Goal: Information Seeking & Learning: Learn about a topic

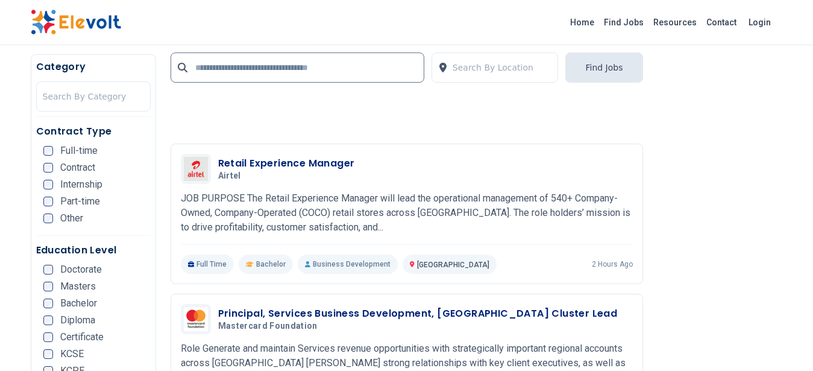
scroll to position [1896, 0]
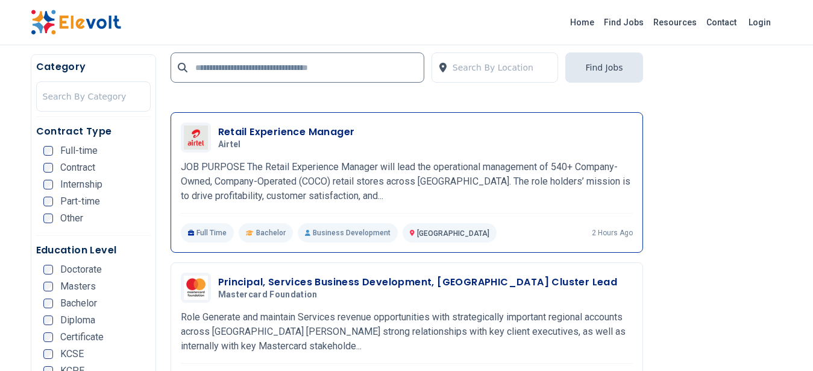
click at [418, 134] on div "Retail Experience Manager Airtel [DATE] [DATE]" at bounding box center [425, 137] width 415 height 25
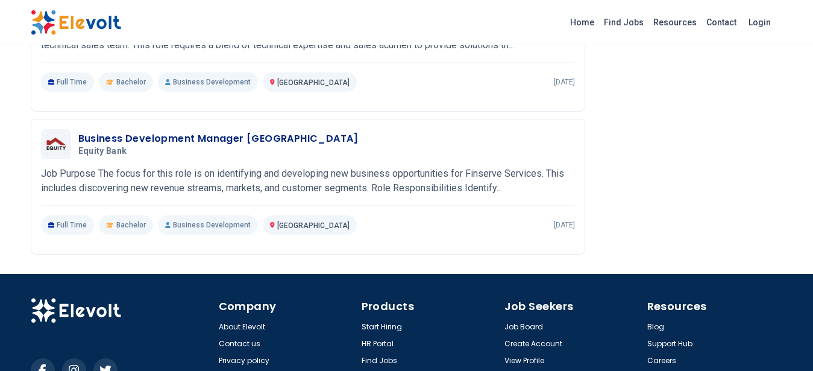
scroll to position [1525, 0]
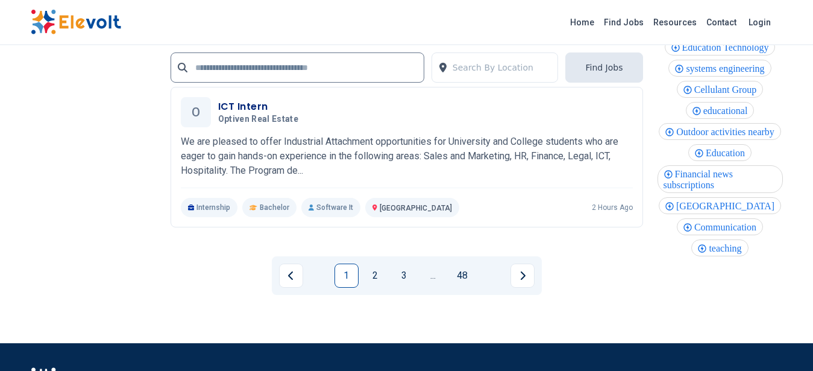
scroll to position [2928, 0]
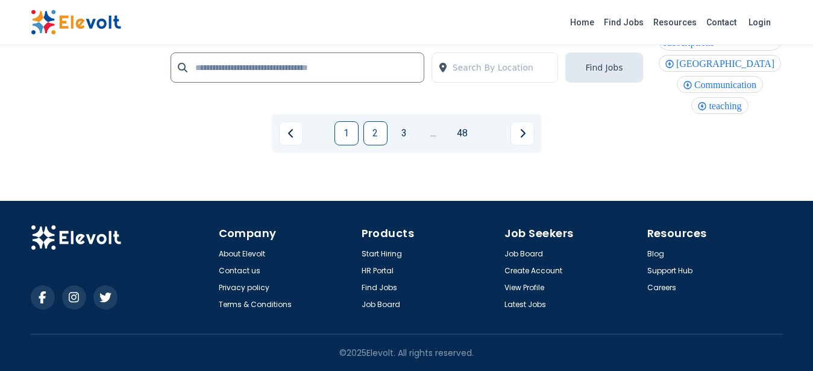
click at [375, 132] on link "2" at bounding box center [375, 133] width 24 height 24
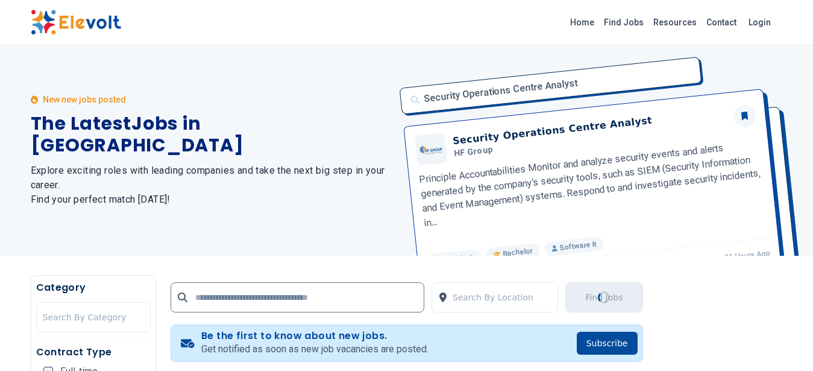
scroll to position [0, 0]
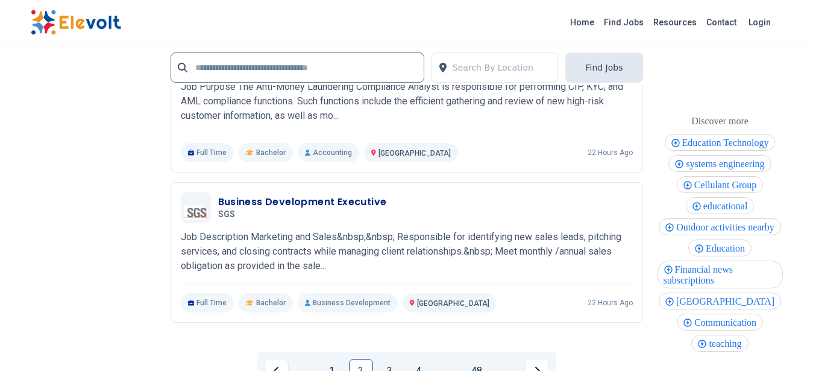
scroll to position [2691, 0]
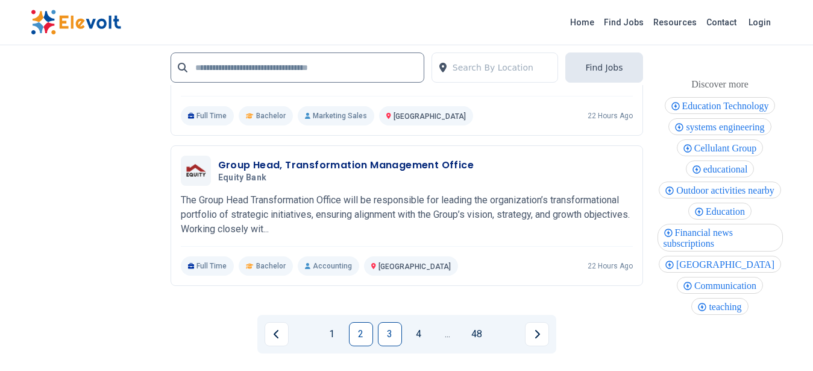
click at [394, 339] on link "3" at bounding box center [390, 334] width 24 height 24
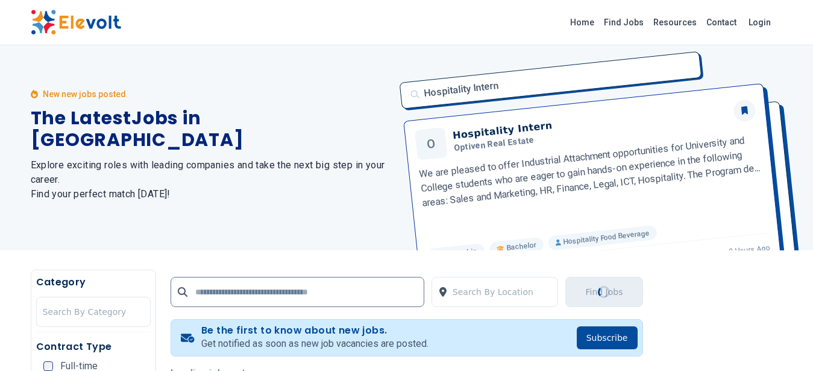
scroll to position [0, 0]
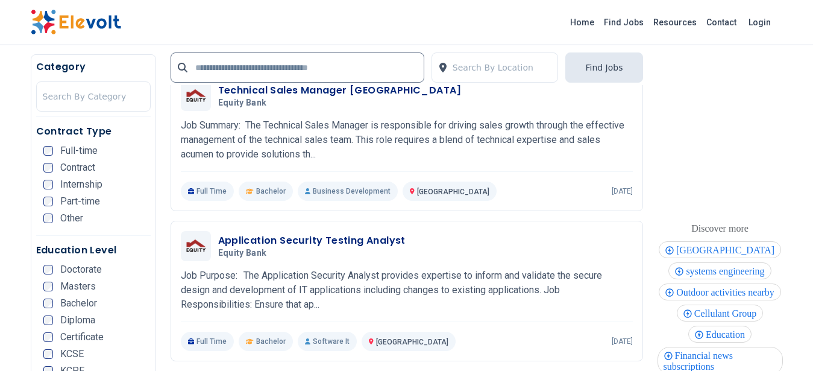
scroll to position [2403, 0]
